Goal: Task Accomplishment & Management: Manage account settings

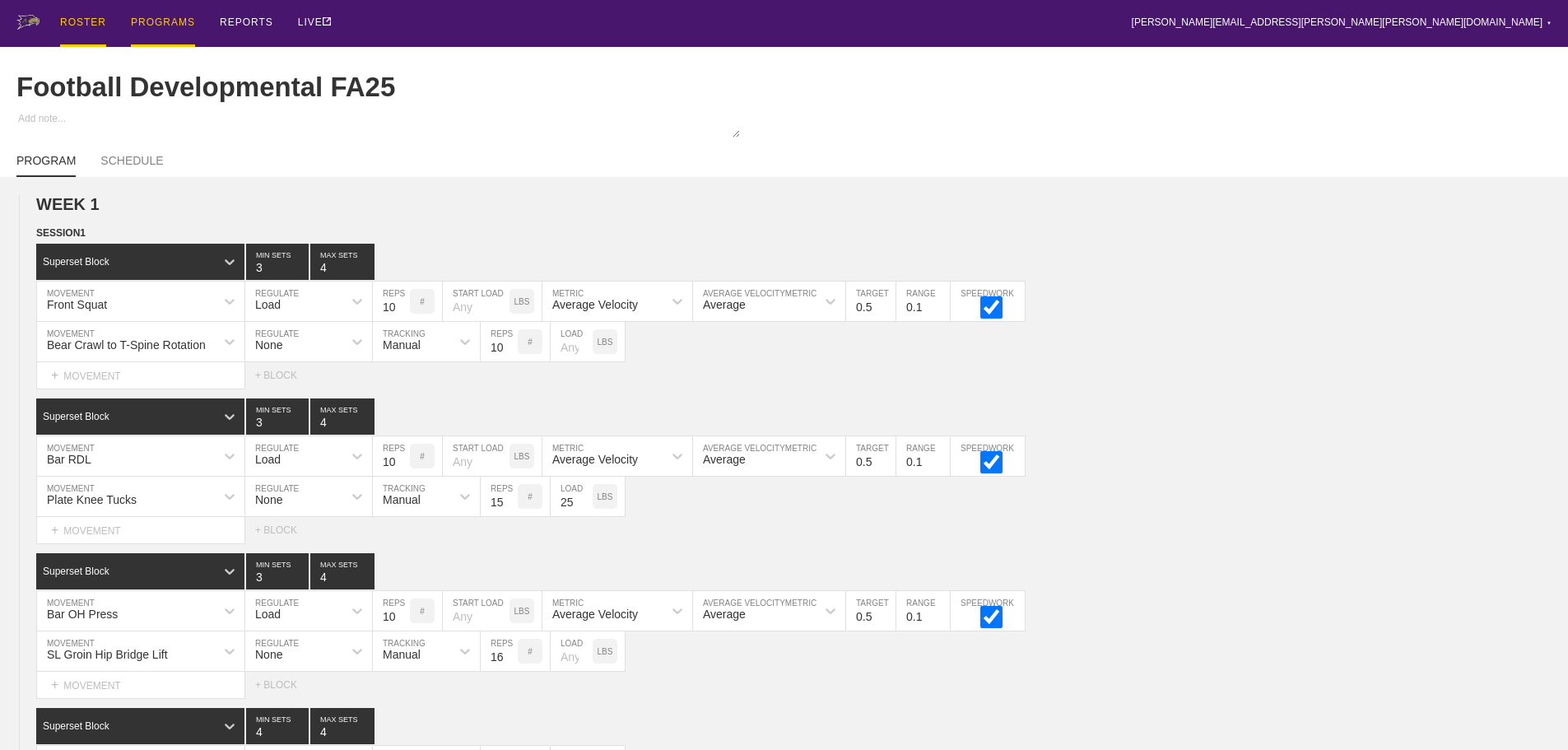
click at [93, 24] on div "ROSTER" at bounding box center [83, 23] width 46 height 47
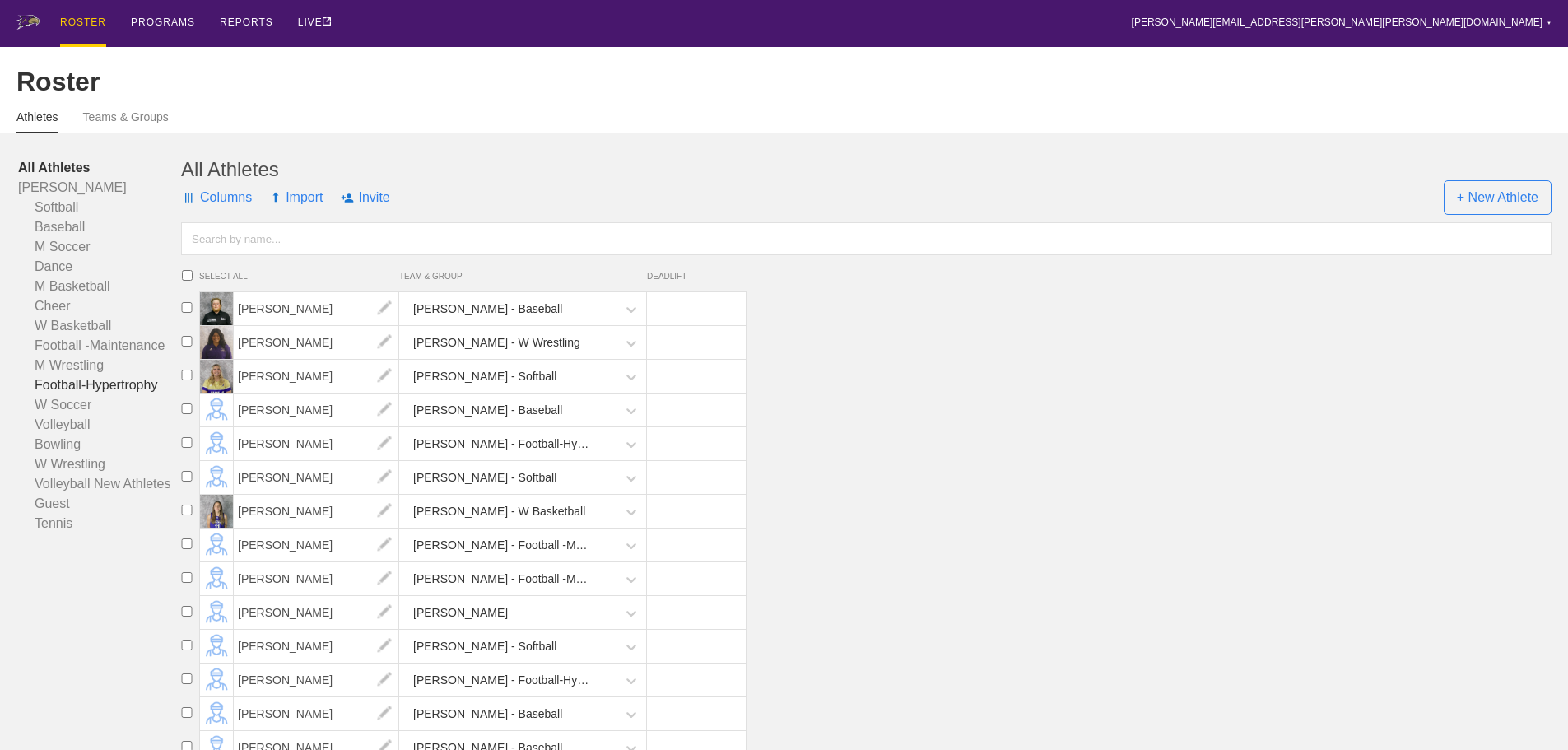
click at [130, 395] on link "Football-Hypertrophy" at bounding box center [99, 385] width 163 height 20
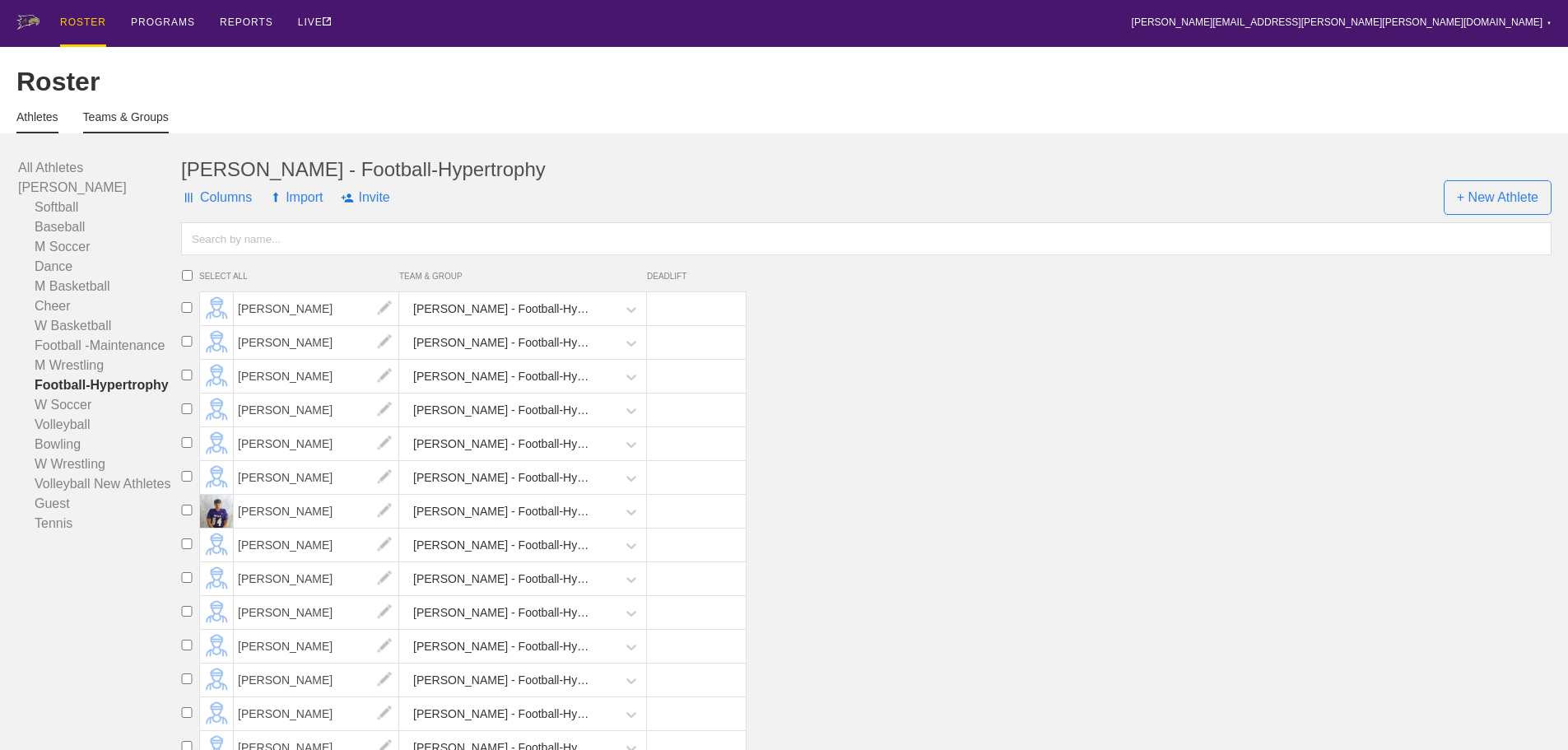
click at [142, 127] on link "Teams & Groups" at bounding box center [126, 121] width 86 height 23
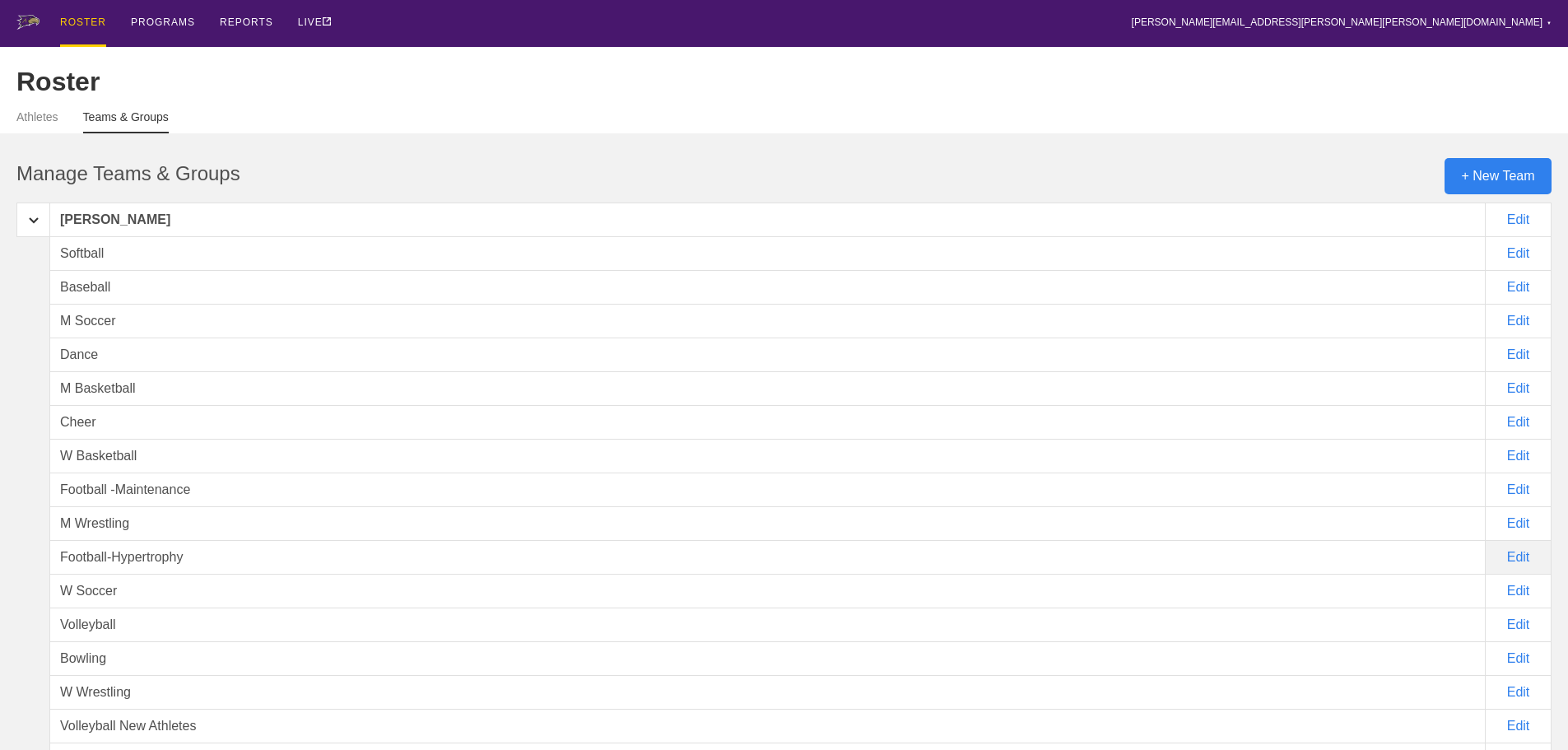
click at [1522, 566] on div "Edit" at bounding box center [1519, 557] width 66 height 35
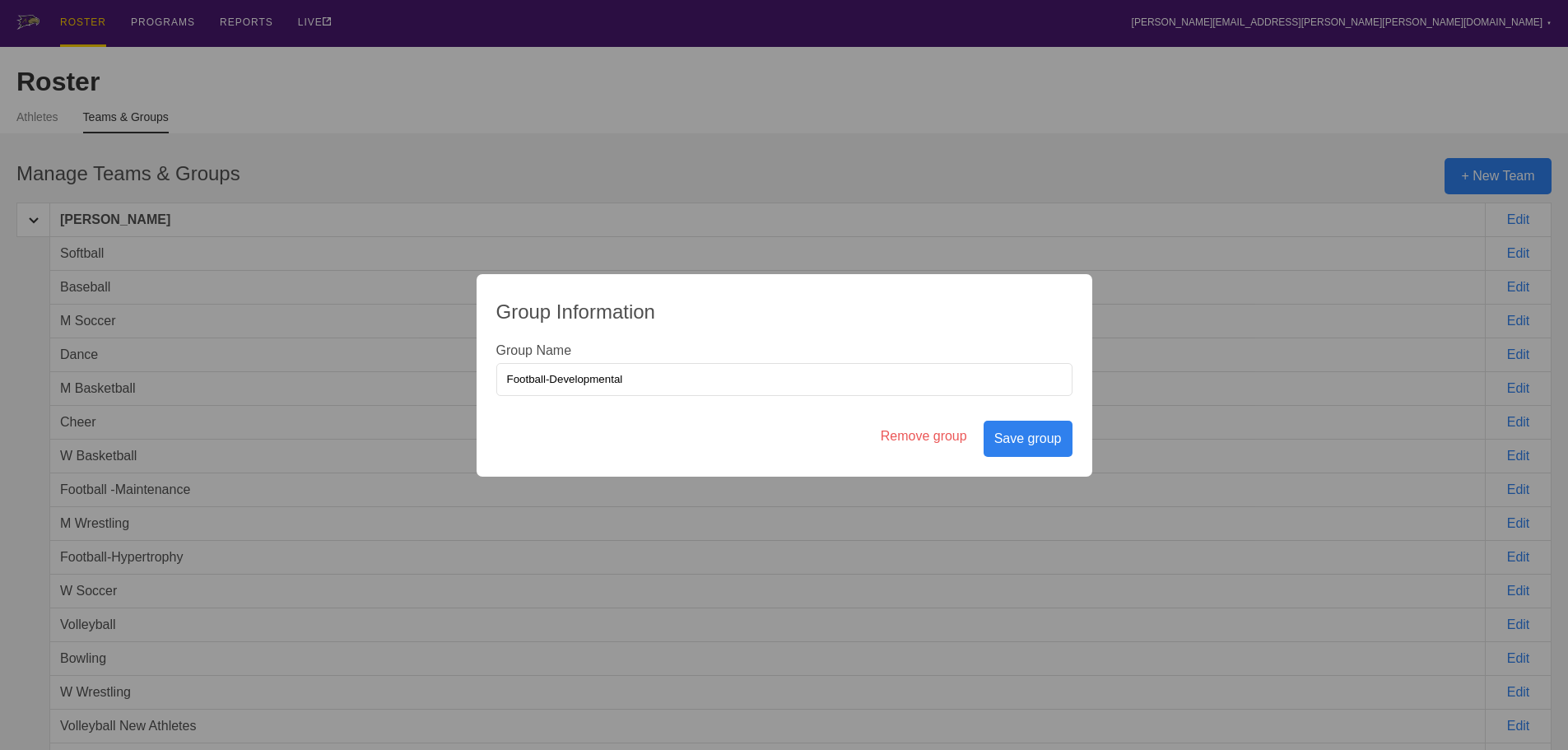
type input "Football-Developmental"
click at [708, 432] on div "Group Information Group Name Football-Developmental Remove group Save group" at bounding box center [784, 375] width 615 height 203
click at [1037, 443] on div "Save group" at bounding box center [1028, 438] width 89 height 37
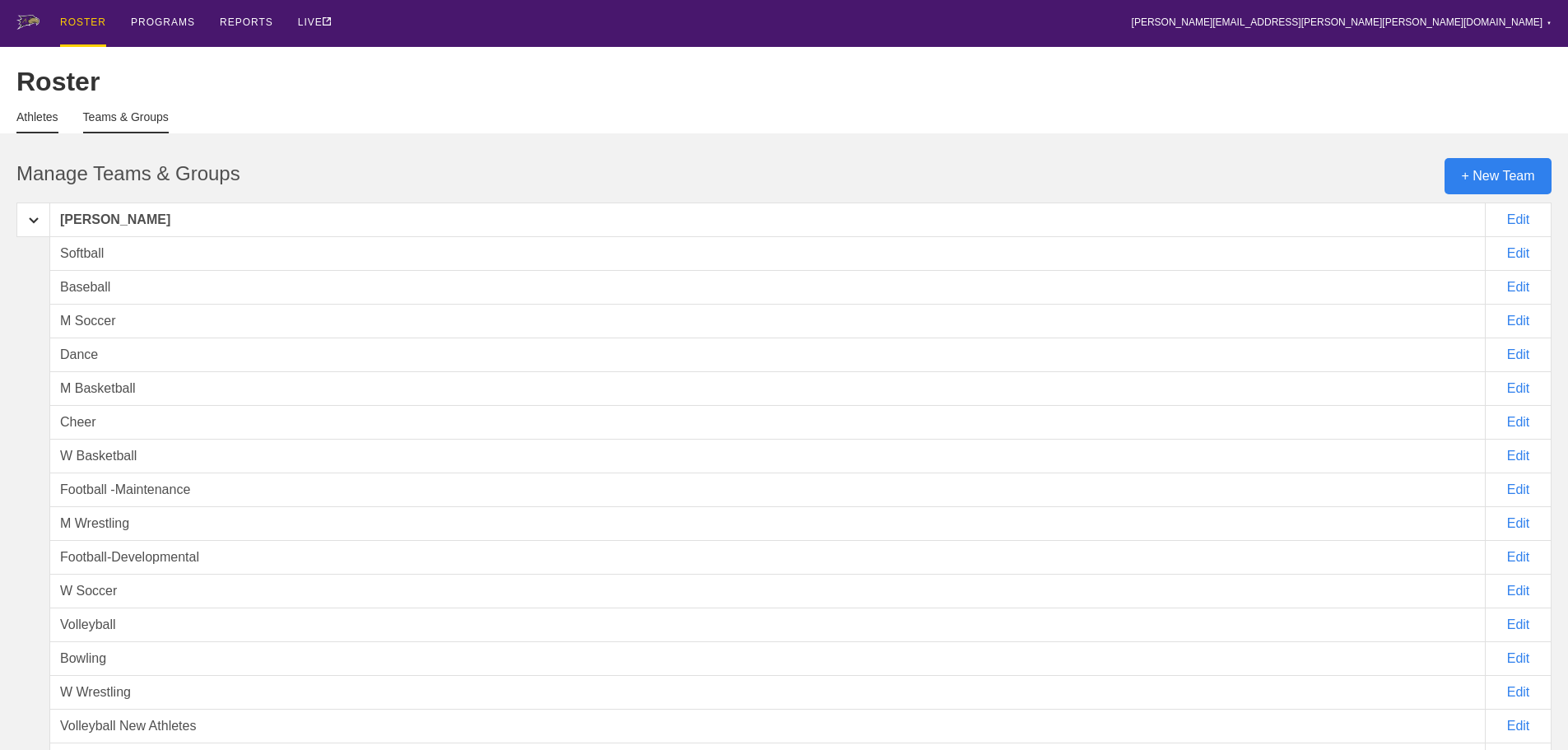
click at [25, 127] on link "Athletes" at bounding box center [38, 121] width 42 height 23
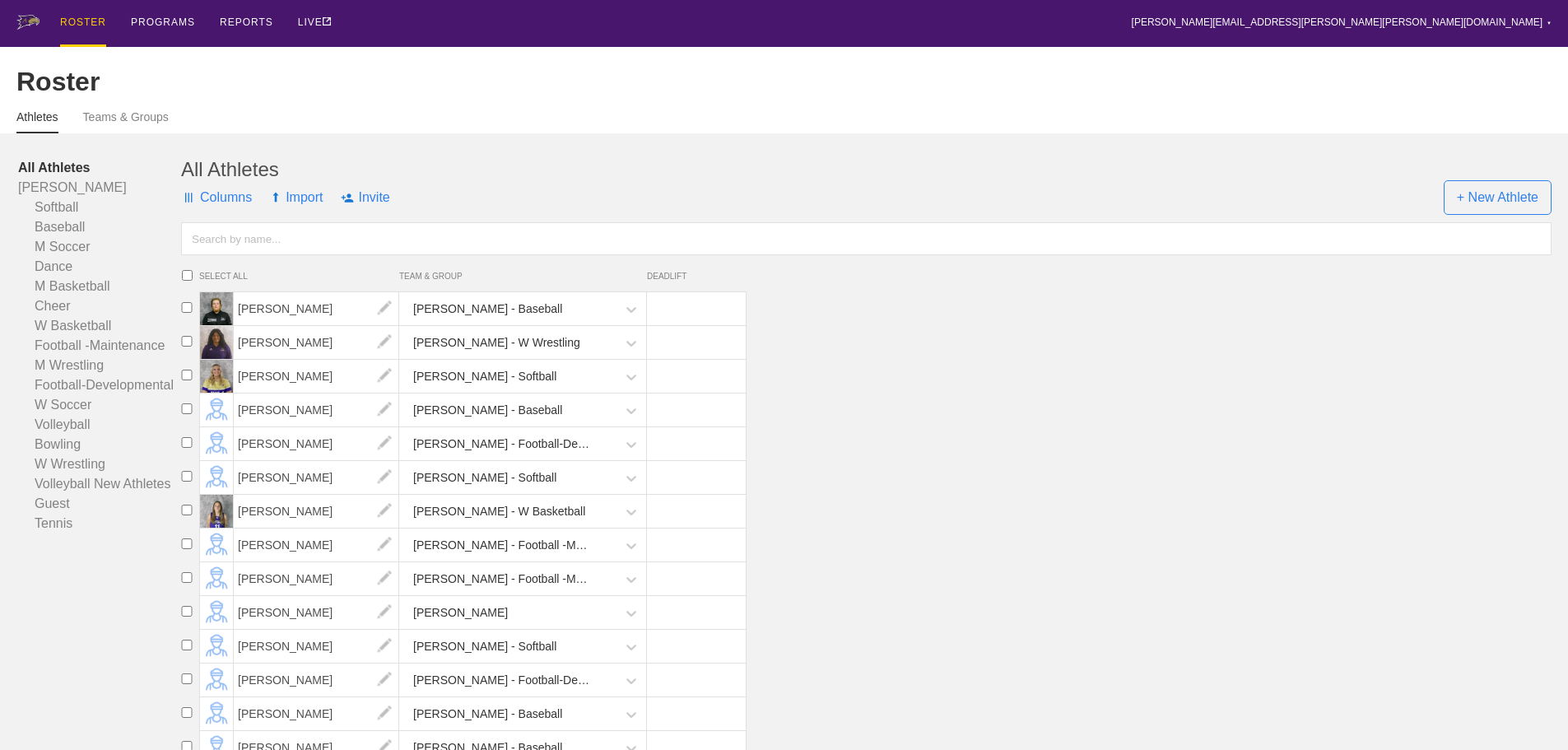
click at [944, 427] on li "[PERSON_NAME] - Baseball" at bounding box center [871, 411] width 1394 height 34
click at [886, 360] on li "[PERSON_NAME] - W Wrestling" at bounding box center [871, 342] width 1394 height 34
click at [1127, 582] on li "[PERSON_NAME] - Football -Maintenance" at bounding box center [871, 579] width 1394 height 34
click at [167, 25] on div "PROGRAMS" at bounding box center [162, 23] width 64 height 47
